Goal: Find specific page/section: Find specific page/section

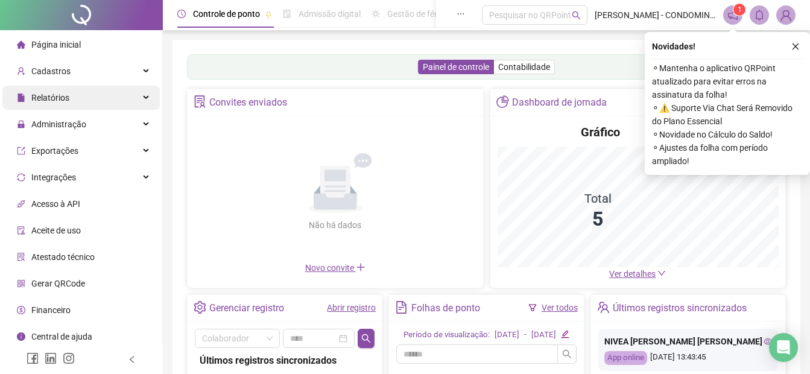
click at [87, 96] on div "Relatórios" at bounding box center [80, 98] width 157 height 24
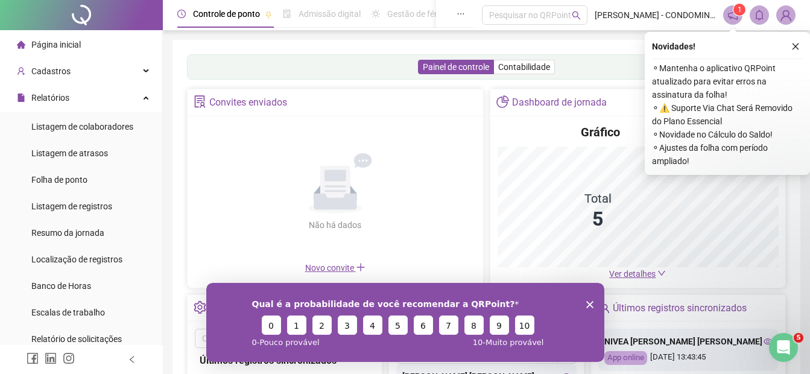
click at [467, 223] on div "Não há dados Não há dados" at bounding box center [335, 192] width 281 height 137
click at [798, 45] on icon "close" at bounding box center [795, 46] width 8 height 8
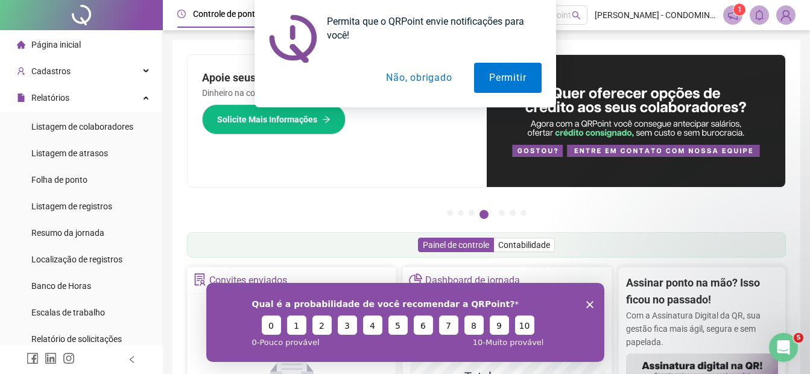
click at [409, 78] on button "Não, obrigado" at bounding box center [419, 78] width 96 height 30
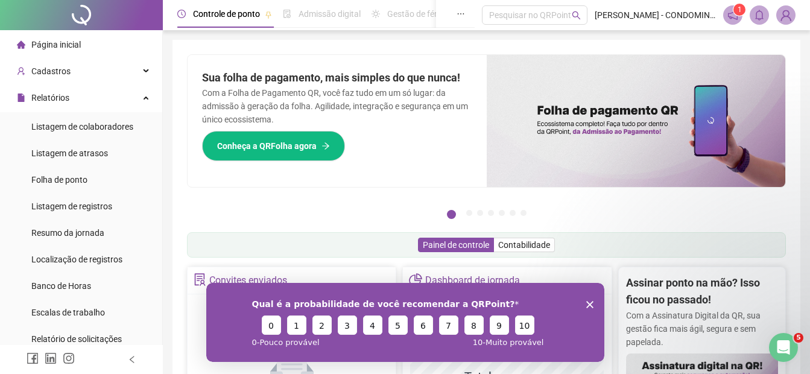
click at [588, 307] on icon "Encerrar pesquisa" at bounding box center [588, 303] width 7 height 7
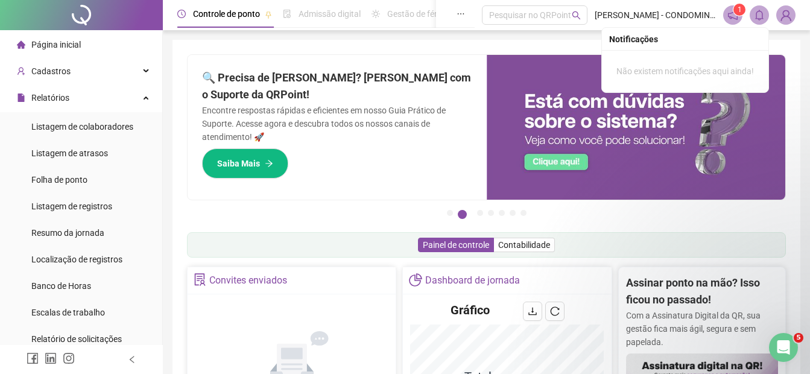
click at [735, 8] on sup "1" at bounding box center [739, 10] width 12 height 12
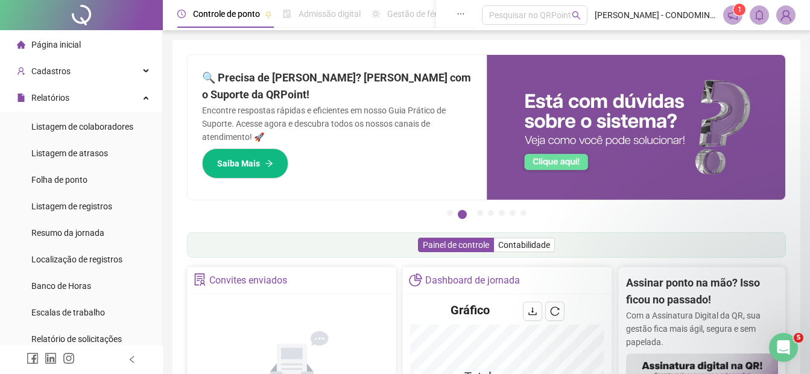
click at [734, 12] on sup "1" at bounding box center [739, 10] width 12 height 12
